Goal: Information Seeking & Learning: Check status

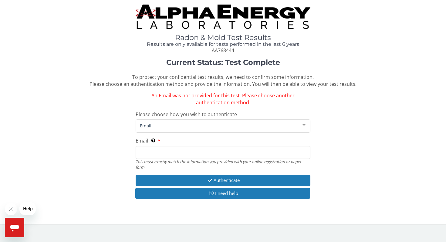
click at [173, 122] on span "Email" at bounding box center [217, 125] width 159 height 7
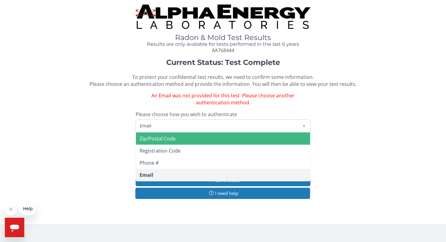
click at [171, 138] on span "Zip/Postal Code" at bounding box center [157, 138] width 36 height 7
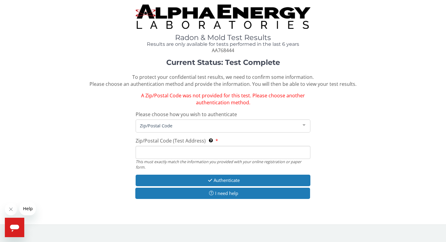
click at [176, 126] on span "Zip/Postal Code" at bounding box center [217, 125] width 159 height 7
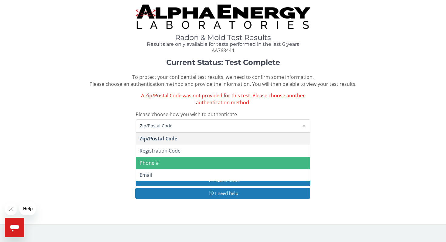
click at [152, 164] on span "Phone #" at bounding box center [148, 162] width 19 height 7
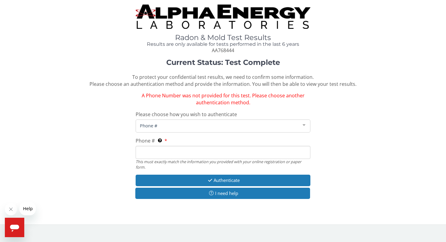
click at [288, 116] on div "Please choose how you wish to authenticate Phone # Zip/Postal Code Registration…" at bounding box center [223, 122] width 175 height 22
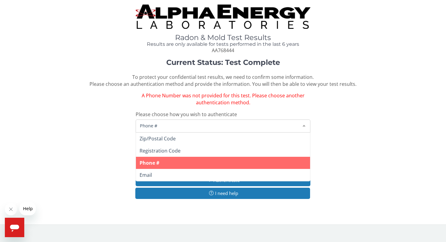
click at [282, 125] on span "Phone #" at bounding box center [217, 125] width 159 height 7
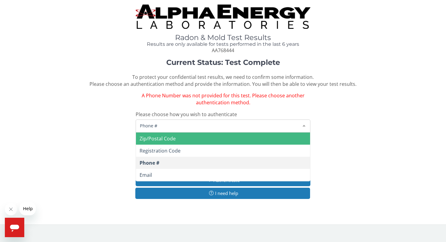
click at [244, 139] on span "Zip/Postal Code" at bounding box center [223, 138] width 174 height 12
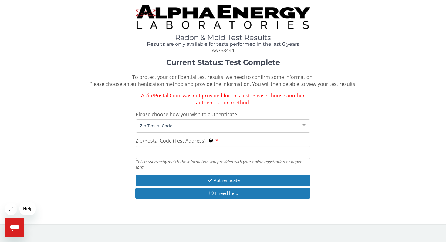
click at [203, 151] on input "Zip/Postal Code (Test Address) This must exactly match the information you prov…" at bounding box center [223, 152] width 175 height 13
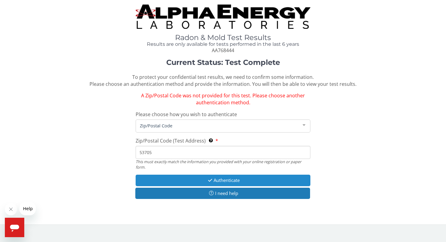
click at [212, 182] on icon "button" at bounding box center [209, 180] width 7 height 5
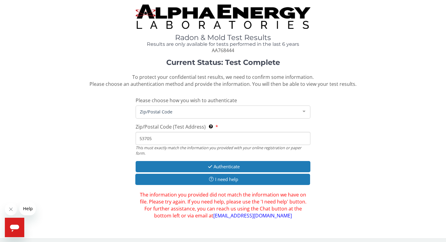
click at [153, 139] on input "53705" at bounding box center [223, 138] width 175 height 13
type input "5"
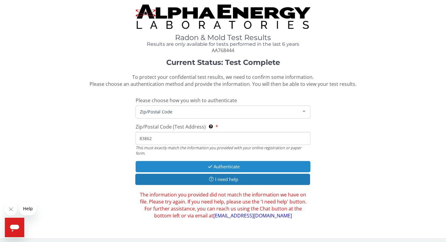
click at [203, 166] on button "Authenticate" at bounding box center [223, 166] width 175 height 11
click at [217, 167] on button "Authenticate" at bounding box center [223, 166] width 175 height 11
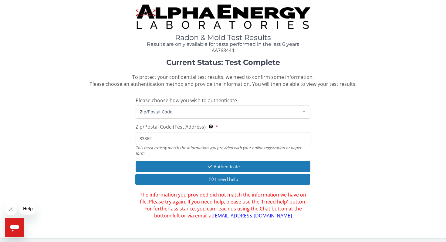
click at [151, 139] on input "83862" at bounding box center [223, 138] width 175 height 13
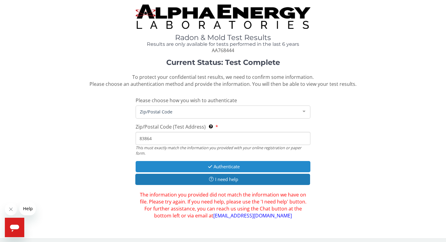
click at [228, 166] on button "Authenticate" at bounding box center [223, 166] width 175 height 11
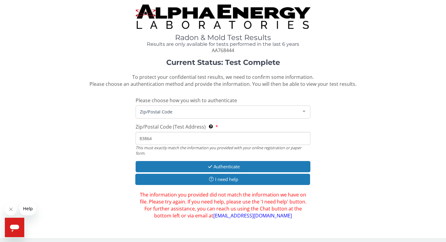
click at [151, 139] on input "83864" at bounding box center [223, 138] width 175 height 13
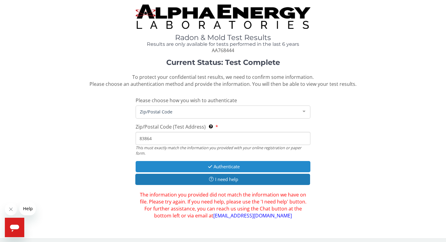
click at [212, 164] on button "Authenticate" at bounding box center [223, 166] width 175 height 11
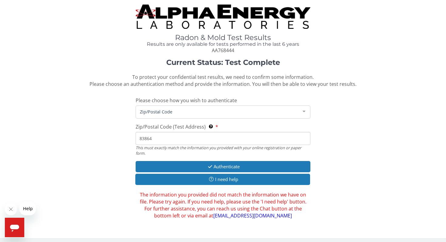
click at [152, 138] on input "83864" at bounding box center [223, 138] width 175 height 13
type input "8"
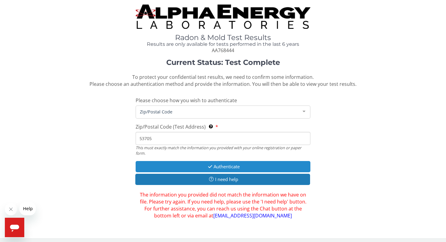
type input "53705"
click at [223, 168] on button "Authenticate" at bounding box center [223, 166] width 175 height 11
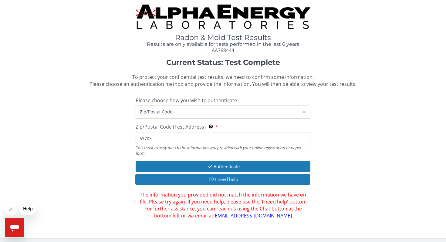
click at [223, 110] on span "Zip/Postal Code" at bounding box center [217, 111] width 159 height 7
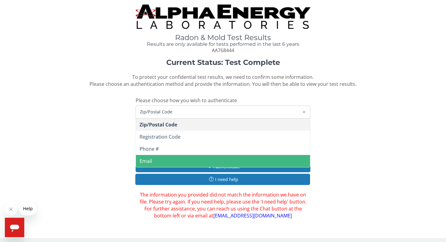
click at [156, 162] on span "Email" at bounding box center [223, 161] width 174 height 12
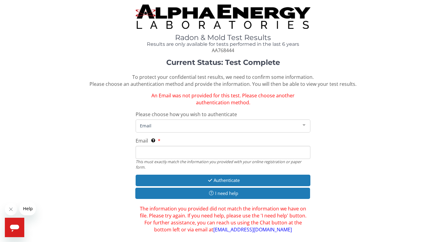
click at [150, 154] on input "Email This must exactly match the information you provided with your online reg…" at bounding box center [223, 152] width 175 height 13
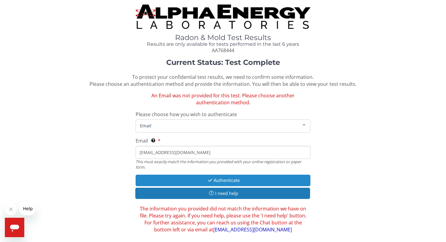
click at [219, 184] on button "Authenticate" at bounding box center [223, 180] width 175 height 11
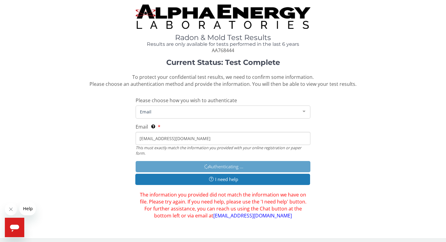
click at [200, 135] on input "[EMAIL_ADDRESS][DOMAIN_NAME]" at bounding box center [223, 138] width 175 height 13
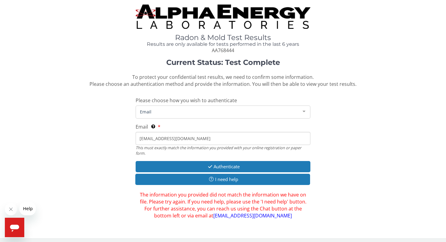
click at [203, 140] on input "[EMAIL_ADDRESS][DOMAIN_NAME]" at bounding box center [223, 138] width 175 height 13
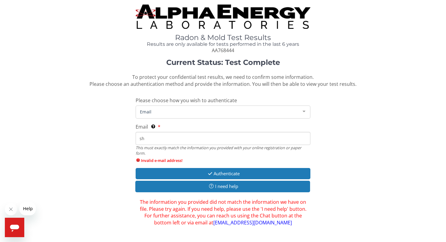
type input "s"
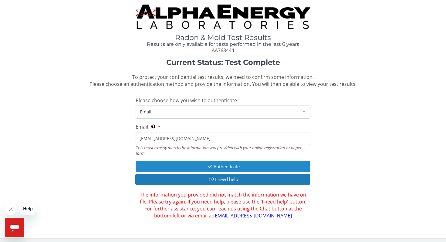
type input "[EMAIL_ADDRESS][DOMAIN_NAME]"
click at [221, 168] on button "Authenticate" at bounding box center [223, 166] width 175 height 11
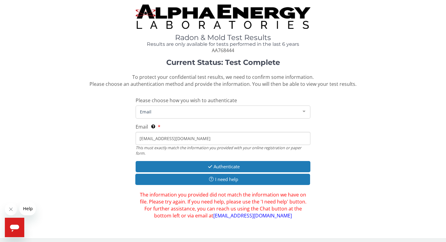
click at [252, 113] on span "Email" at bounding box center [217, 111] width 159 height 7
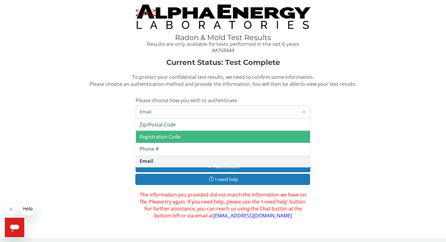
click at [180, 137] on span "Registration Code" at bounding box center [223, 137] width 174 height 12
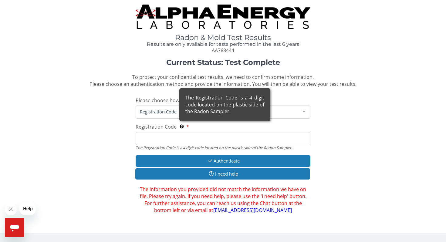
click at [183, 113] on div "The Registration Code is a 4 digit code located on the plastic side of the Rado…" at bounding box center [224, 104] width 91 height 33
click at [183, 132] on input "Registration Code The Registration Code is a 4 digit code located on the plasti…" at bounding box center [223, 138] width 175 height 13
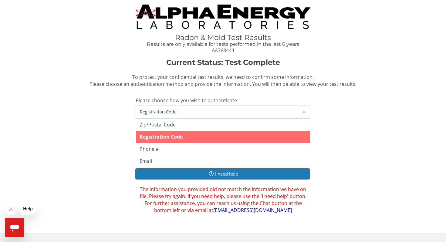
click at [163, 114] on span "Registration Code" at bounding box center [217, 111] width 159 height 7
click at [173, 138] on span "Registration Code" at bounding box center [160, 136] width 43 height 7
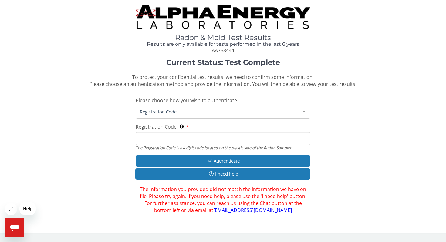
click at [166, 114] on span "Registration Code" at bounding box center [217, 111] width 159 height 7
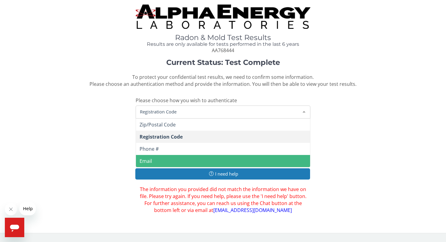
click at [150, 160] on span "Email" at bounding box center [145, 161] width 12 height 7
type input "[EMAIL_ADDRESS][DOMAIN_NAME]"
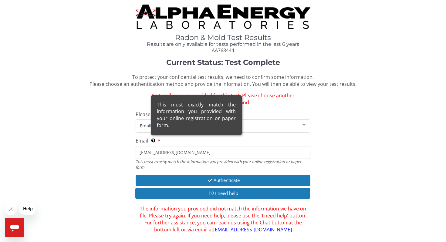
click at [159, 124] on div "This must exactly match the information you provided with your online registrat…" at bounding box center [196, 115] width 91 height 40
click at [159, 146] on input "[EMAIL_ADDRESS][DOMAIN_NAME]" at bounding box center [223, 152] width 175 height 13
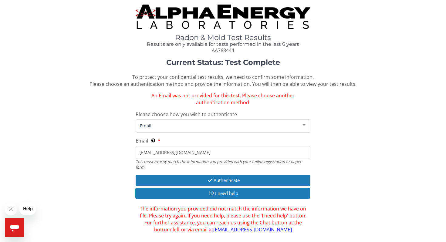
click at [145, 125] on span "Email" at bounding box center [217, 125] width 159 height 7
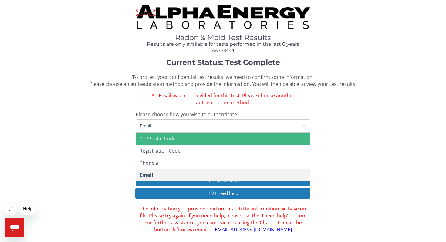
click at [156, 140] on span "Zip/Postal Code" at bounding box center [157, 138] width 36 height 7
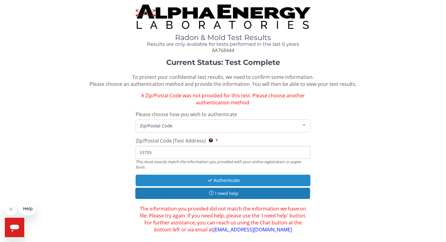
click at [200, 180] on button "Authenticate" at bounding box center [223, 180] width 175 height 11
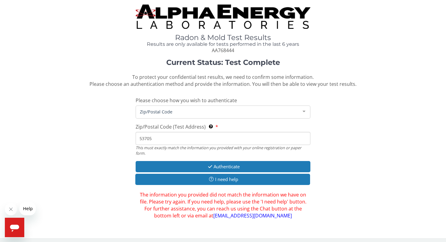
click at [152, 140] on input "53705" at bounding box center [223, 138] width 175 height 13
type input "5"
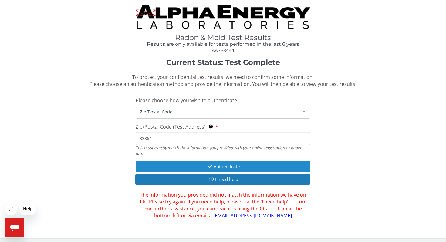
type input "83864"
click at [218, 164] on button "Authenticate" at bounding box center [223, 166] width 175 height 11
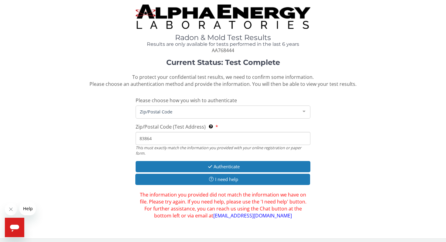
scroll to position [2, 0]
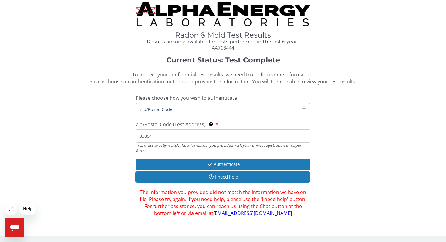
click at [28, 208] on span "Help" at bounding box center [28, 208] width 10 height 5
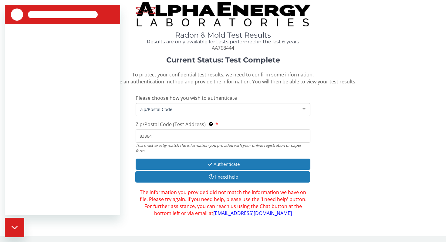
scroll to position [0, 0]
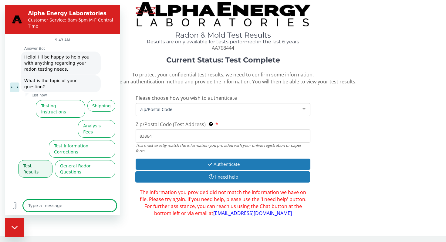
click at [35, 160] on button "Test Results" at bounding box center [35, 169] width 34 height 18
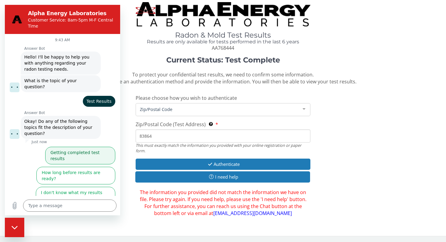
click at [94, 147] on button "Getting completed test results" at bounding box center [80, 156] width 70 height 18
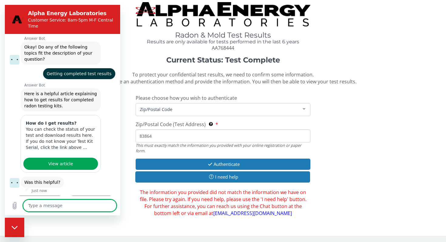
scroll to position [75, 0]
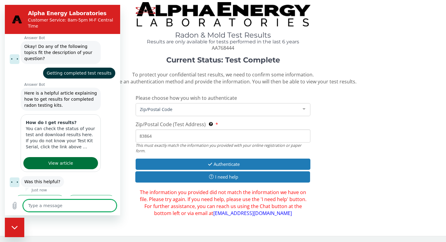
click at [56, 159] on span "View article" at bounding box center [60, 162] width 25 height 7
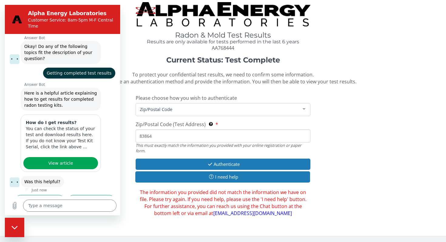
click at [87, 195] on button "No, I still need help" at bounding box center [91, 204] width 48 height 18
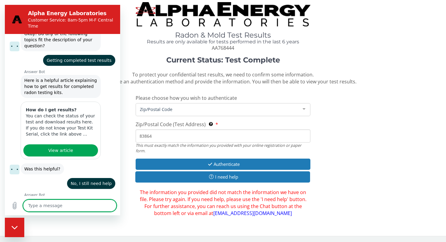
scroll to position [87, 0]
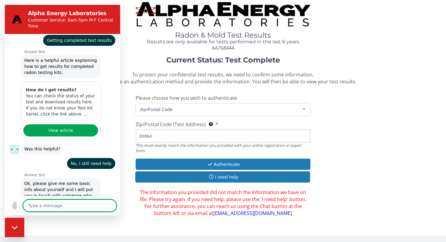
type textarea "x"
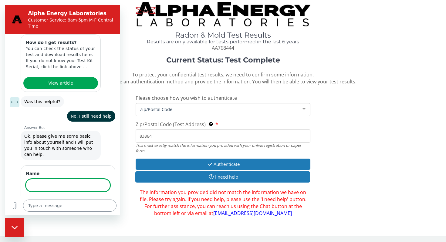
scroll to position [154, 0]
click at [37, 205] on textarea at bounding box center [69, 205] width 93 height 12
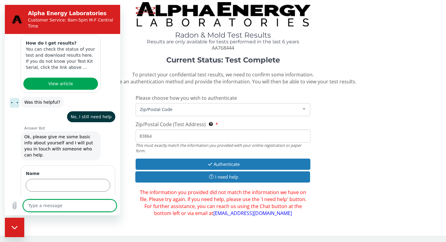
type textarea "T"
type textarea "x"
type textarea "Th"
type textarea "x"
type textarea "The"
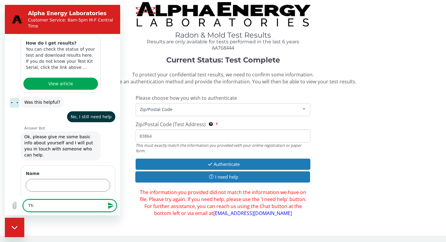
type textarea "x"
type textarea "The"
type textarea "x"
type textarea "The"
type textarea "x"
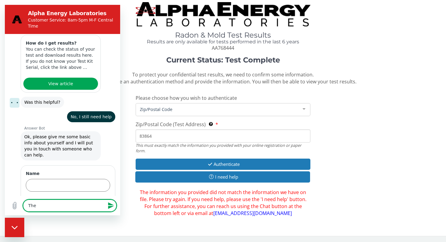
type textarea "Th"
type textarea "x"
type textarea "T"
type textarea "x"
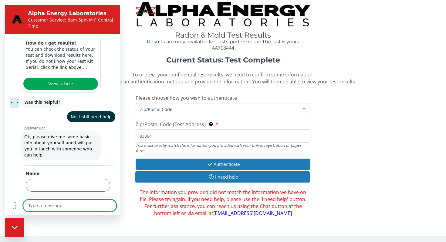
type textarea "I"
type textarea "x"
type textarea "I'"
type textarea "x"
type textarea "I'm"
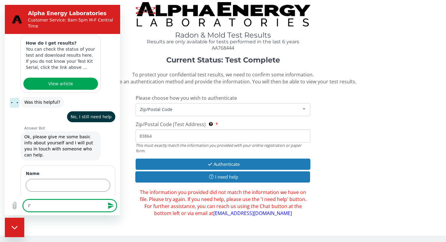
type textarea "x"
type textarea "I'm"
type textarea "x"
type textarea "I'm t"
type textarea "x"
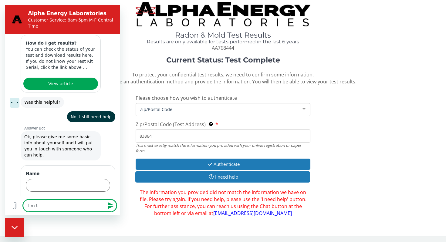
type textarea "I'm tr"
type textarea "x"
type textarea "I'm try"
type textarea "x"
type textarea "I'm tryi"
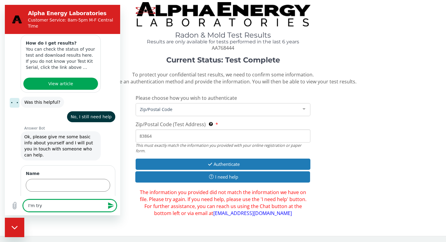
type textarea "x"
type textarea "I'm tryin"
type textarea "x"
type textarea "I'm trying"
type textarea "x"
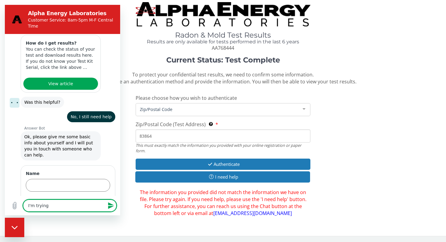
type textarea "I'm trying"
type textarea "x"
type textarea "I'm trying t"
type textarea "x"
type textarea "I'm trying to"
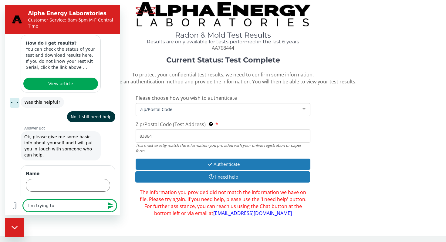
type textarea "x"
type textarea "I'm trying to"
type textarea "x"
type textarea "I'm trying to a"
type textarea "x"
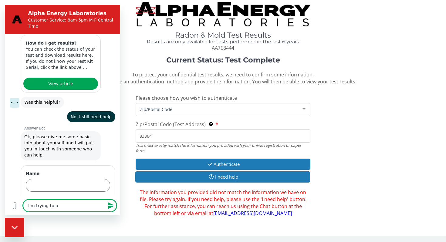
type textarea "I'm trying to au"
type textarea "x"
type textarea "I'm trying to aut"
type textarea "x"
type textarea "I'm trying to auth"
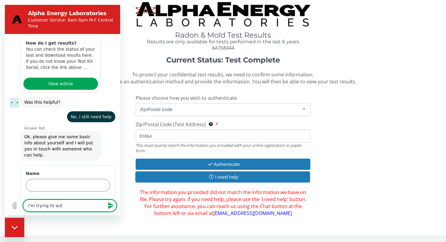
type textarea "x"
type textarea "I'm trying to authe"
type textarea "x"
type textarea "I'm trying to authen"
type textarea "x"
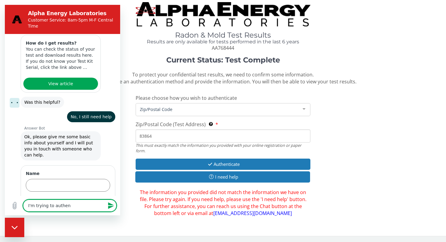
type textarea "I'm trying to authent"
type textarea "x"
type textarea "I'm trying to authenti"
type textarea "x"
type textarea "I'm trying to authentic"
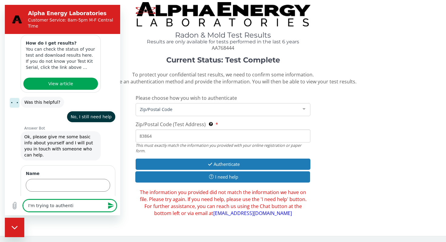
type textarea "x"
type textarea "I'm trying to authentica"
type textarea "x"
type textarea "I'm trying to authenticat"
type textarea "x"
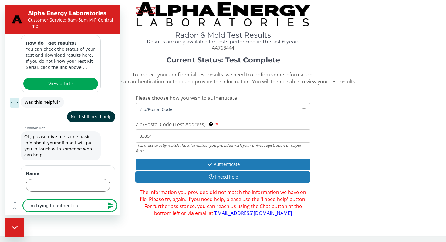
type textarea "I'm trying to authenticate"
type textarea "x"
type textarea "I'm trying to authenticate"
type textarea "x"
type textarea "I'm trying to authenticate a"
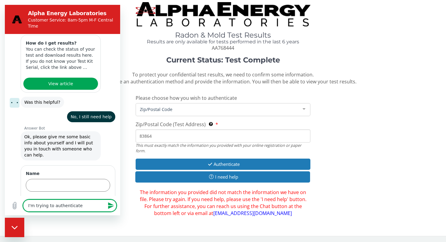
type textarea "x"
type textarea "I'm trying to authenticate an"
type textarea "x"
type textarea "I'm trying to authenticate and"
type textarea "x"
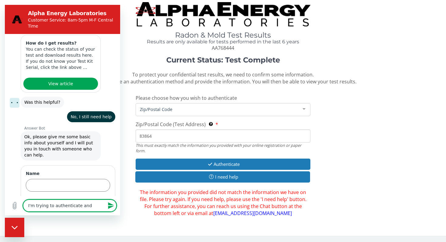
type textarea "I'm trying to authenticate and"
type textarea "x"
type textarea "I'm trying to authenticate and N"
type textarea "x"
type textarea "I'm trying to authenticate and No"
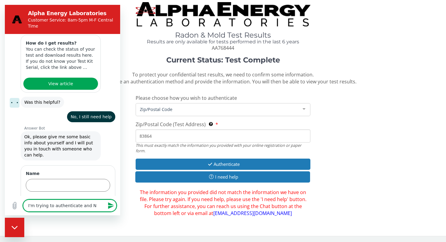
type textarea "x"
type textarea "I'm trying to authenticate and Non"
type textarea "x"
type textarea "I'm trying to authenticate and None"
type textarea "x"
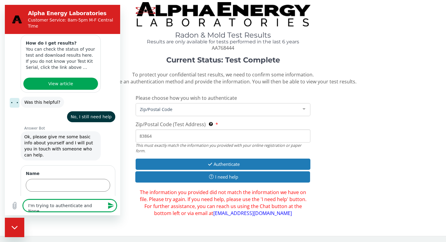
type textarea "I'm trying to authenticate and None"
type textarea "x"
type textarea "I'm trying to authenticate and None"
type textarea "x"
type textarea "I'm trying to authenticate and Non"
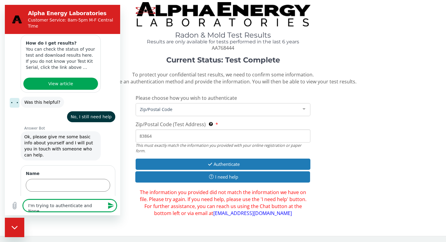
type textarea "x"
type textarea "I'm trying to authenticate and No"
type textarea "x"
type textarea "I'm trying to authenticate and N"
type textarea "x"
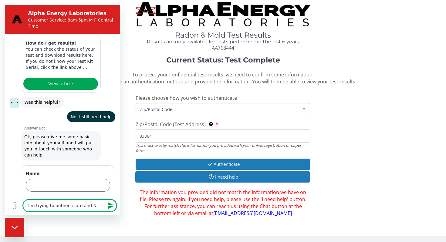
type textarea "I'm trying to authenticate and"
type textarea "x"
type textarea "I'm trying to authenticate and n"
type textarea "x"
type textarea "I'm trying to authenticate and no"
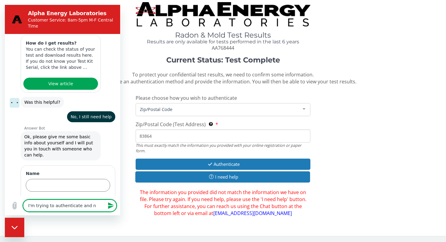
type textarea "x"
type textarea "I'm trying to authenticate and non"
type textarea "x"
type textarea "I'm trying to authenticate and none"
type textarea "x"
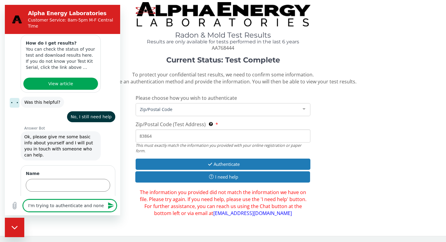
type textarea "I'm trying to authenticate and none"
type textarea "x"
type textarea "I'm trying to authenticate and none o"
type textarea "x"
type textarea "I'm trying to authenticate and none of"
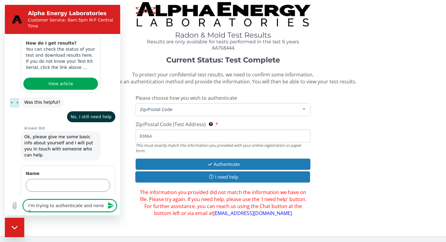
type textarea "x"
type textarea "I'm trying to authenticate and none of"
type textarea "x"
type textarea "I'm trying to authenticate and none of m"
type textarea "x"
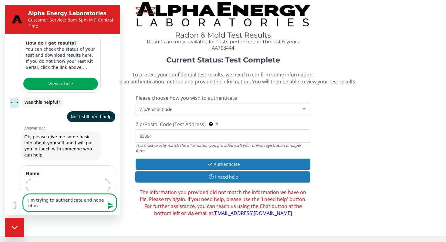
type textarea "I'm trying to authenticate and none of my"
type textarea "x"
type textarea "I'm trying to authenticate and none of my"
type textarea "x"
type textarea "I'm trying to authenticate and none of my i"
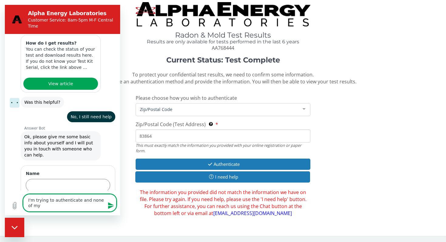
type textarea "x"
type textarea "I'm trying to authenticate and none of my in"
type textarea "x"
type textarea "I'm trying to authenticate and none of my inf"
type textarea "x"
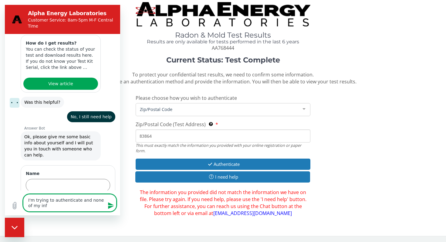
type textarea "I'm trying to authenticate and none of my info"
type textarea "x"
type textarea "I'm trying to authenticate and none of my infor"
type textarea "x"
type textarea "I'm trying to authenticate and none of my inform"
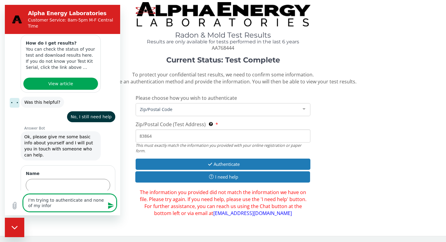
type textarea "x"
type textarea "I'm trying to authenticate and none of my informa"
type textarea "x"
type textarea "I'm trying to authenticate and none of my informat"
type textarea "x"
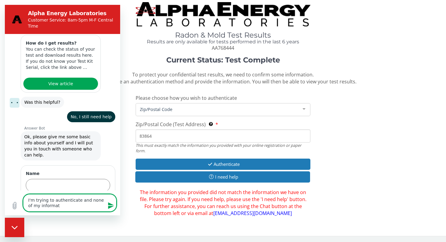
type textarea "I'm trying to authenticate and none of my informati"
type textarea "x"
type textarea "I'm trying to authenticate and none of my informatio"
type textarea "x"
type textarea "I'm trying to authenticate and none of my information"
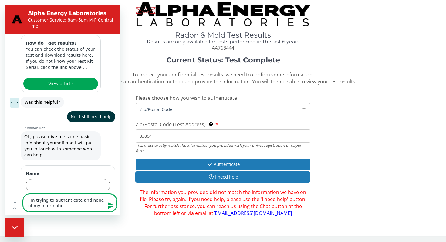
type textarea "x"
type textarea "I'm trying to authenticate and none of my information"
type textarea "x"
type textarea "I'm trying to authenticate and none of my information i"
type textarea "x"
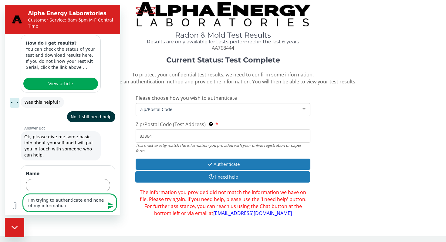
type textarea "I'm trying to authenticate and none of my information is"
type textarea "x"
type textarea "I'm trying to authenticate and none of my information is"
type textarea "x"
type textarea "I'm trying to authenticate and none of my information is w"
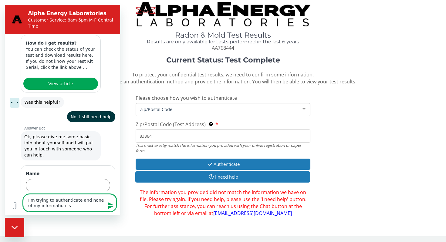
type textarea "x"
type textarea "I'm trying to authenticate and none of my information is wo"
type textarea "x"
type textarea "I'm trying to authenticate and none of my information is wor"
type textarea "x"
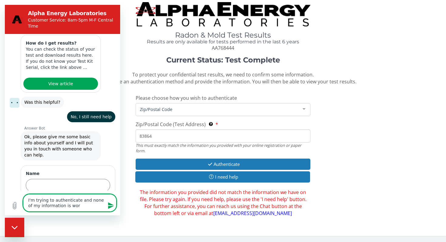
type textarea "I'm trying to authenticate and none of my information is work"
type textarea "x"
type textarea "I'm trying to authenticate and none of my information is worki"
type textarea "x"
type textarea "I'm trying to authenticate and none of my information is workin"
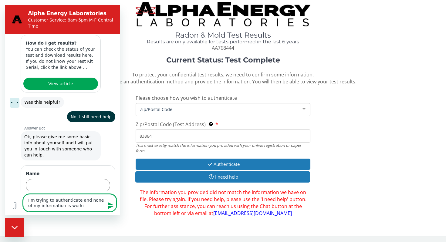
type textarea "x"
type textarea "I'm trying to authenticate and none of my information is working"
type textarea "x"
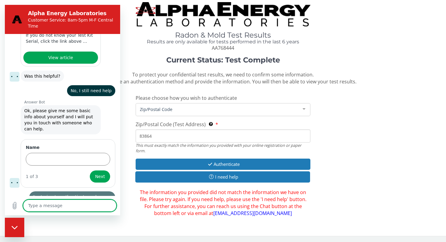
type textarea "x"
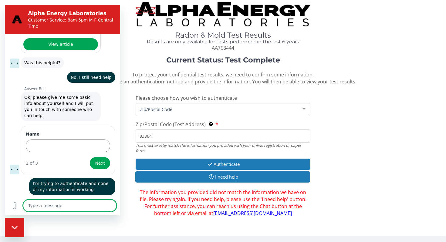
scroll to position [193, 0]
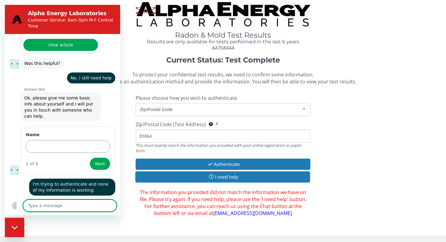
click at [45, 140] on input "Name" at bounding box center [68, 146] width 84 height 13
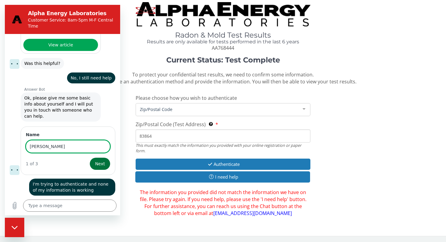
type input "[PERSON_NAME]"
click at [102, 160] on span "Next" at bounding box center [100, 163] width 10 height 7
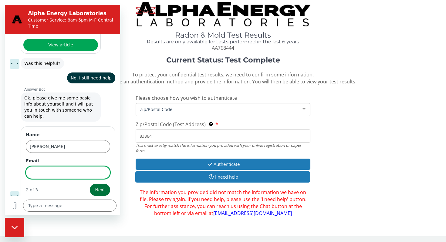
scroll to position [219, 0]
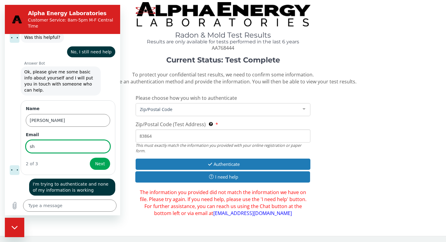
type input "sh"
type textarea "a"
type textarea "x"
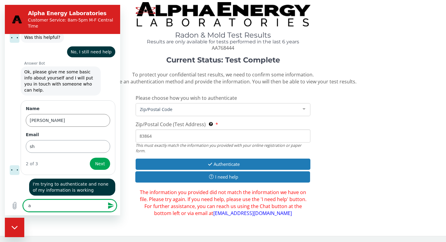
type textarea "an"
type textarea "x"
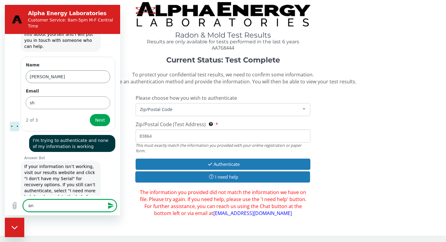
type textarea "[PERSON_NAME]"
type textarea "x"
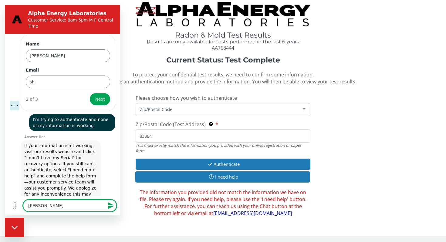
type textarea "anno"
type textarea "x"
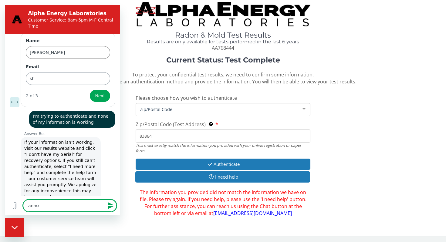
type textarea "[PERSON_NAME]"
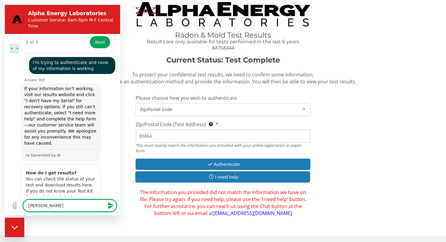
scroll to position [343, 0]
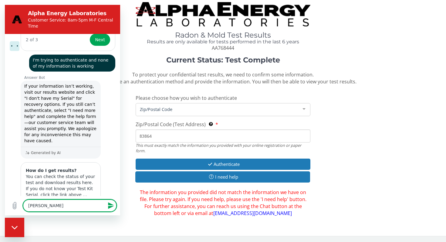
type textarea "x"
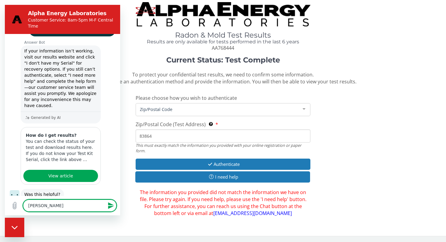
scroll to position [379, 0]
type textarea "[PERSON_NAME]"
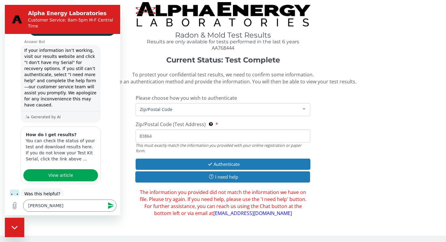
click at [88, 207] on button "Yes" at bounding box center [88, 213] width 18 height 12
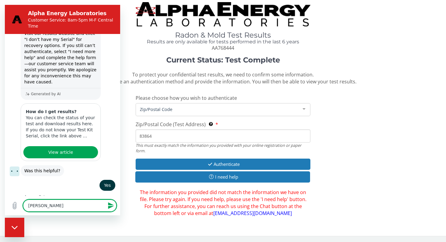
scroll to position [404, 0]
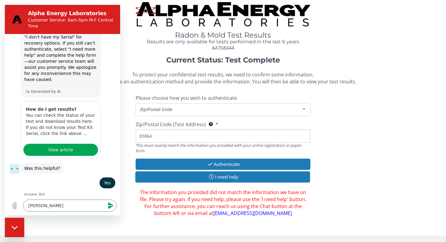
click at [14, 229] on icon "Close messaging window" at bounding box center [15, 228] width 6 height 4
type textarea "x"
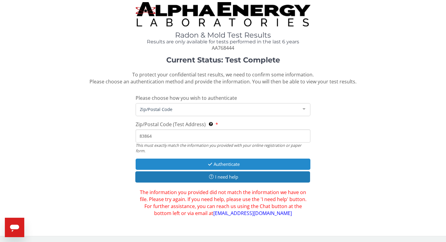
click at [224, 163] on button "Authenticate" at bounding box center [223, 164] width 175 height 11
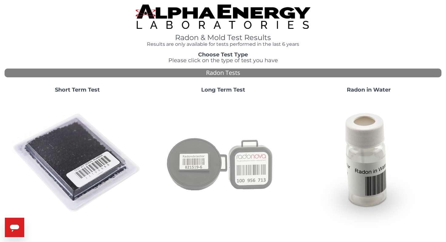
click at [254, 167] on img at bounding box center [223, 163] width 130 height 130
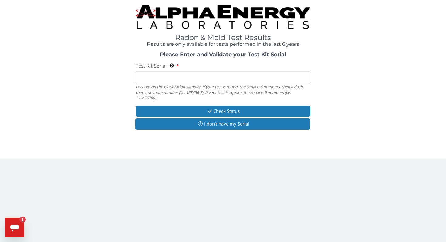
click at [145, 79] on input "Test Kit Serial Located on the black radon sampler. If your test is round, the …" at bounding box center [223, 77] width 175 height 13
paste input "AT101272409"
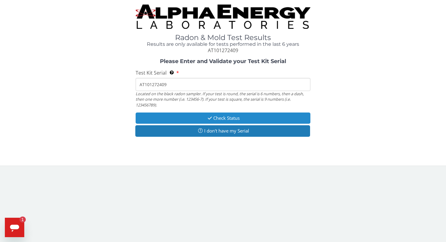
type input "AT101272409"
click at [219, 118] on button "Check Status" at bounding box center [223, 117] width 175 height 11
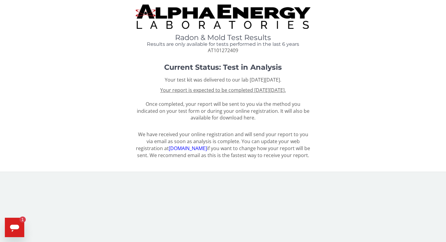
click at [17, 224] on icon "Open messaging window, 1 unread message" at bounding box center [14, 227] width 11 height 11
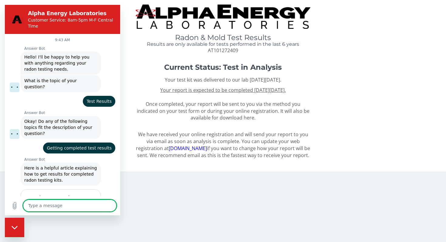
scroll to position [389, 0]
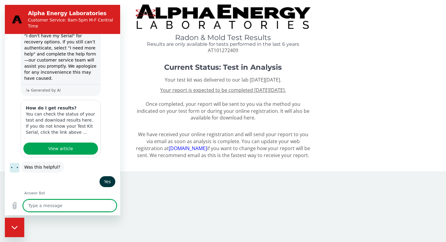
click at [17, 229] on icon "Close messaging window" at bounding box center [15, 228] width 6 height 4
type textarea "x"
